Goal: Transaction & Acquisition: Book appointment/travel/reservation

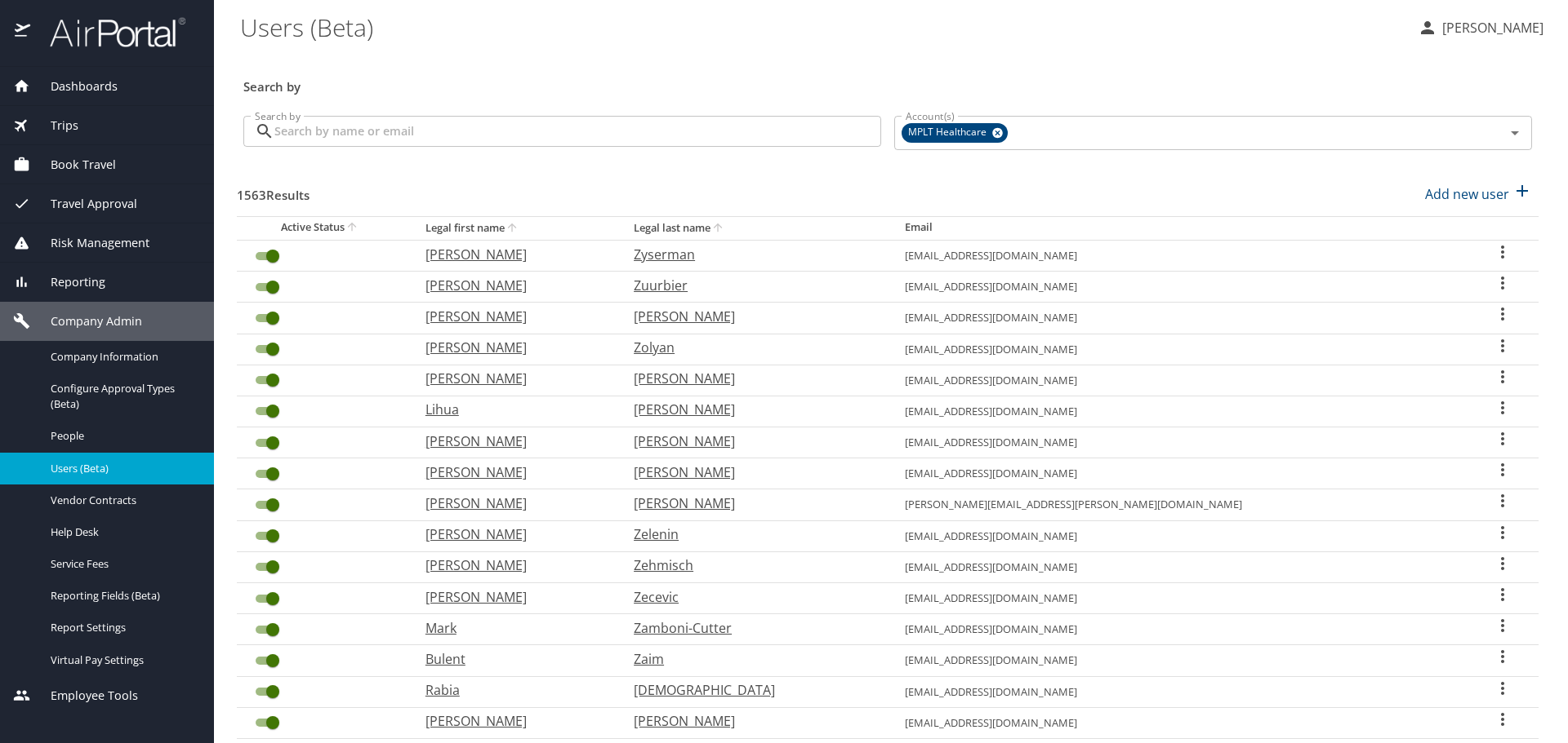
click at [98, 179] on div "Book Travel" at bounding box center [107, 165] width 214 height 39
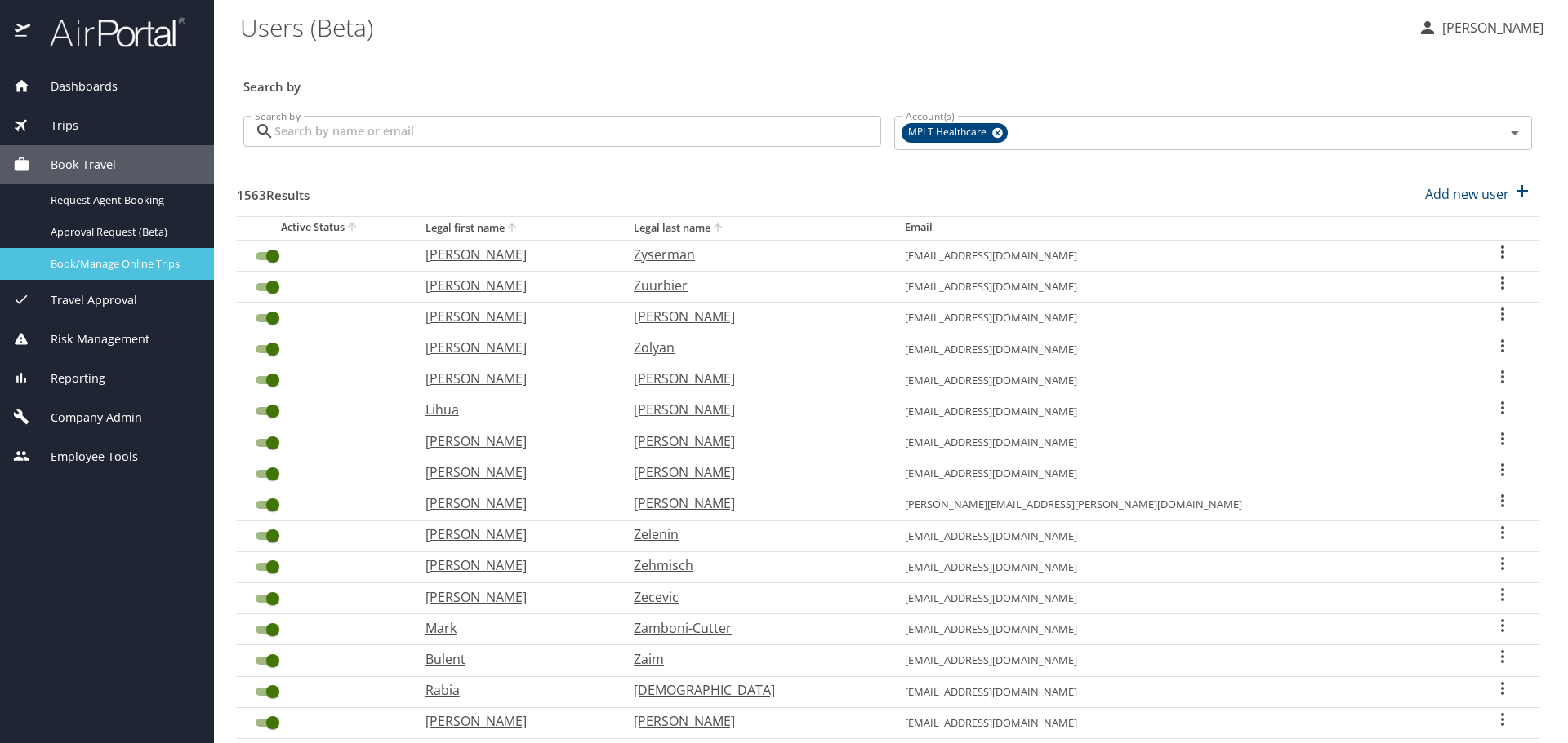
click at [82, 269] on span "Book/Manage Online Trips" at bounding box center [122, 264] width 144 height 16
